Goal: Task Accomplishment & Management: Use online tool/utility

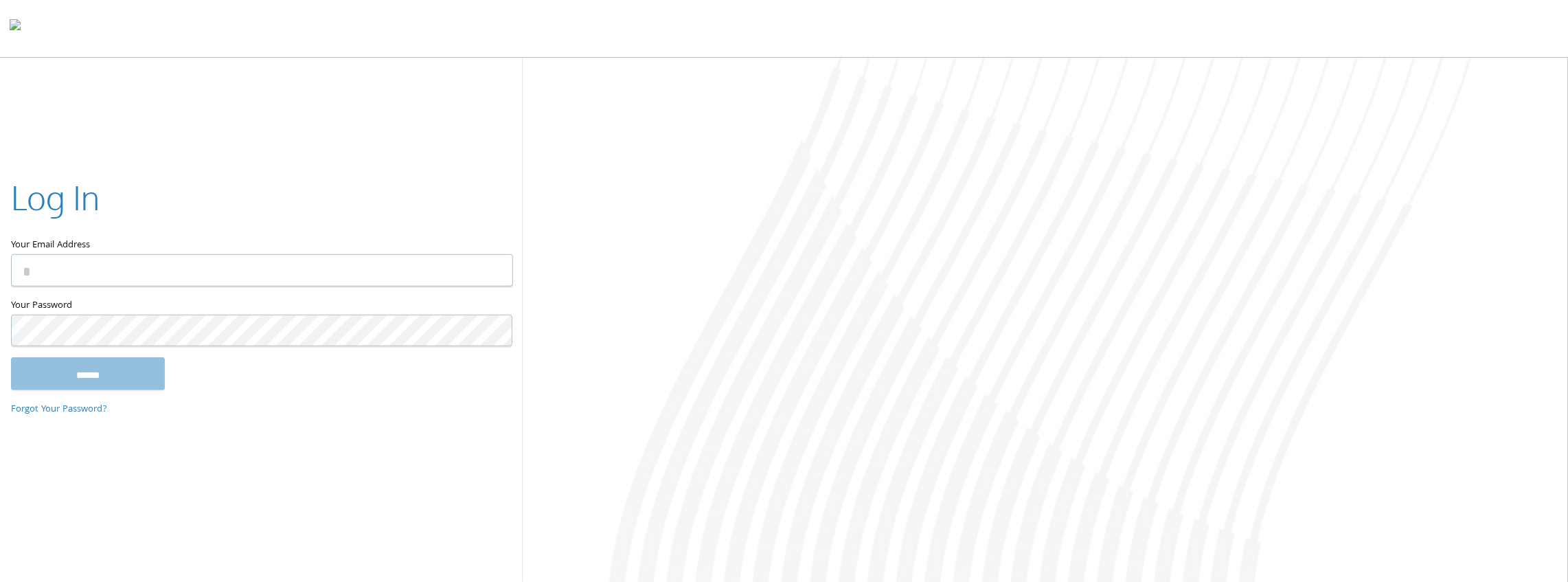
type input "**********"
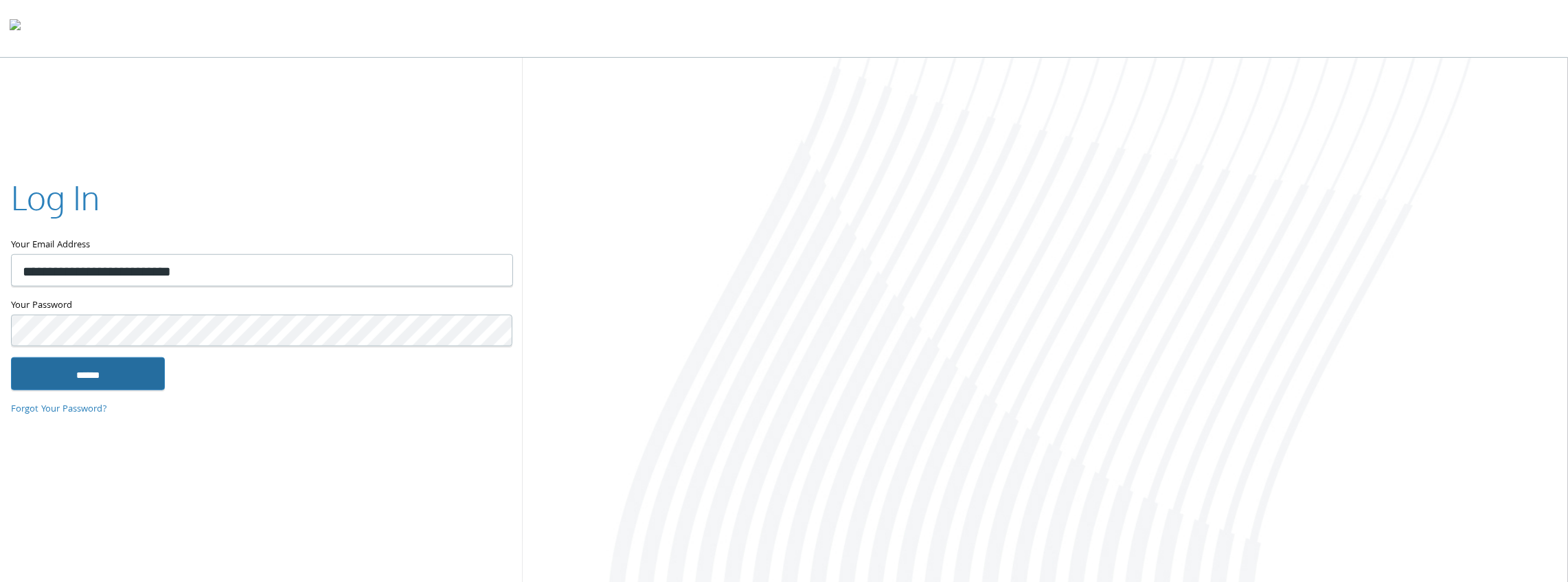
click at [128, 374] on input "******" at bounding box center [88, 373] width 154 height 33
type input "**********"
